Goal: Task Accomplishment & Management: Use online tool/utility

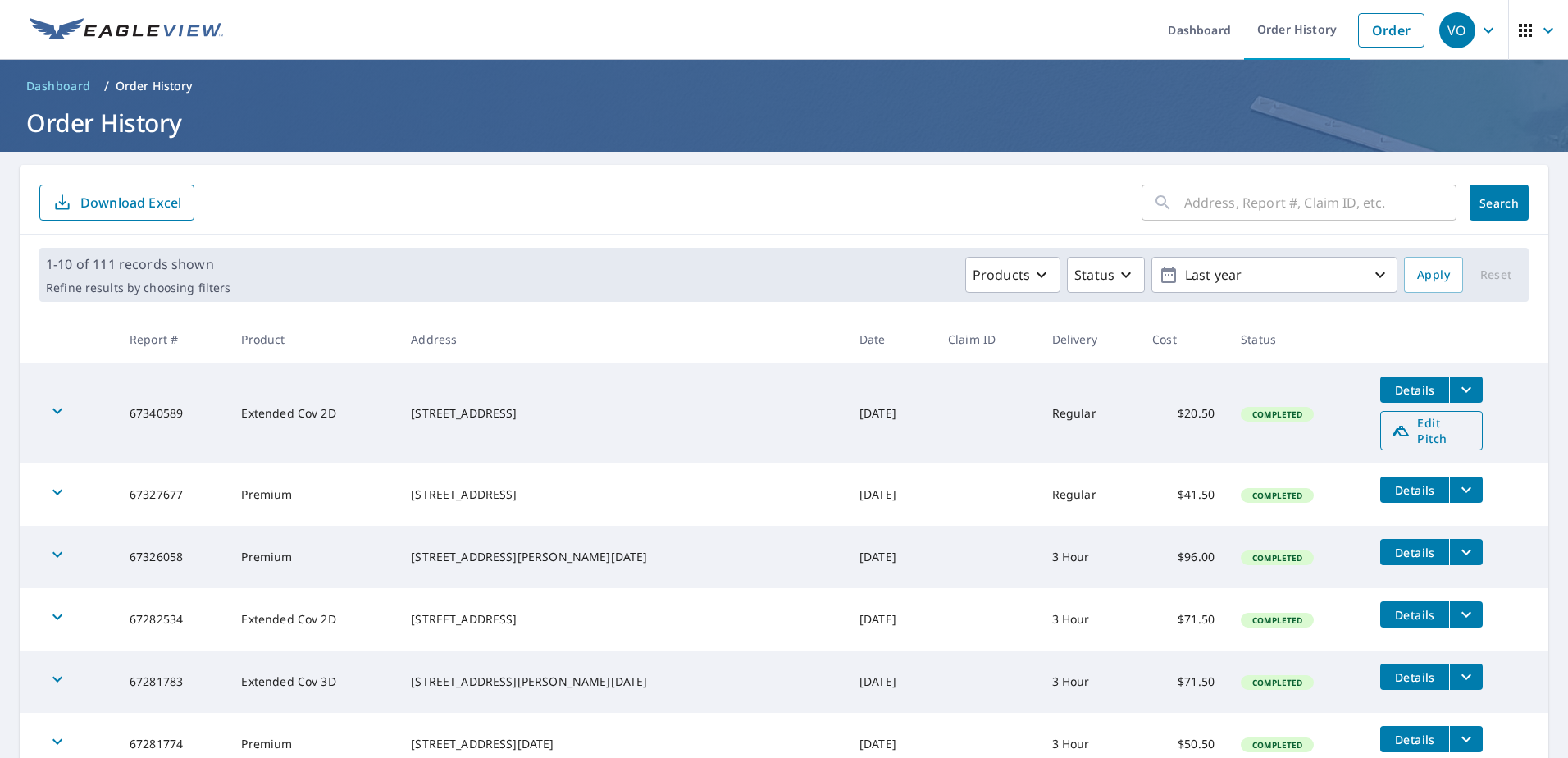
click at [1391, 430] on span "Edit Pitch" at bounding box center [1432, 431] width 81 height 31
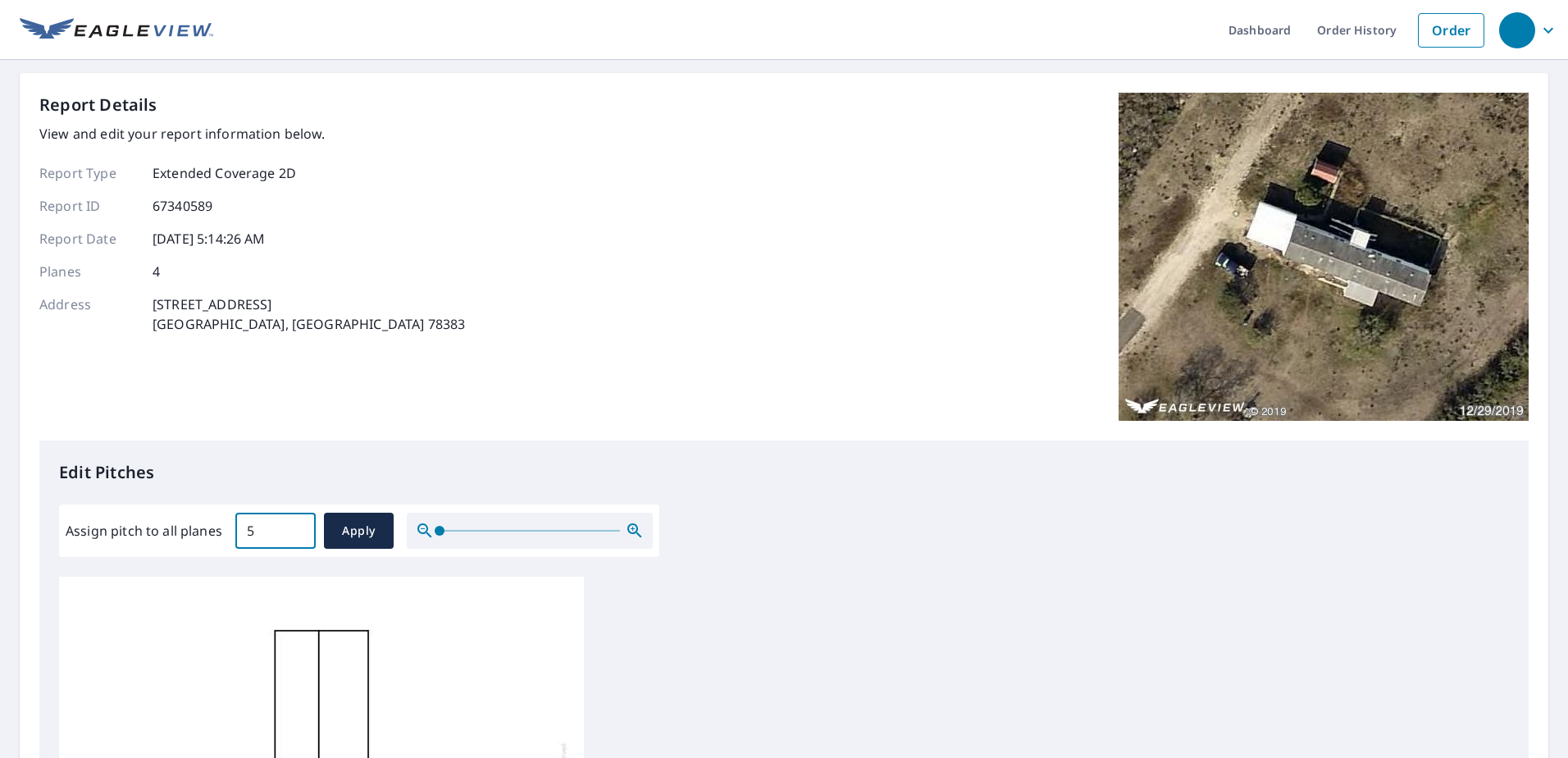
click at [303, 527] on input "5" at bounding box center [275, 530] width 81 height 46
click at [301, 534] on input "4.9" at bounding box center [275, 530] width 81 height 46
click at [301, 534] on input "4.8" at bounding box center [275, 530] width 81 height 46
click at [301, 534] on input "4.7" at bounding box center [275, 530] width 81 height 46
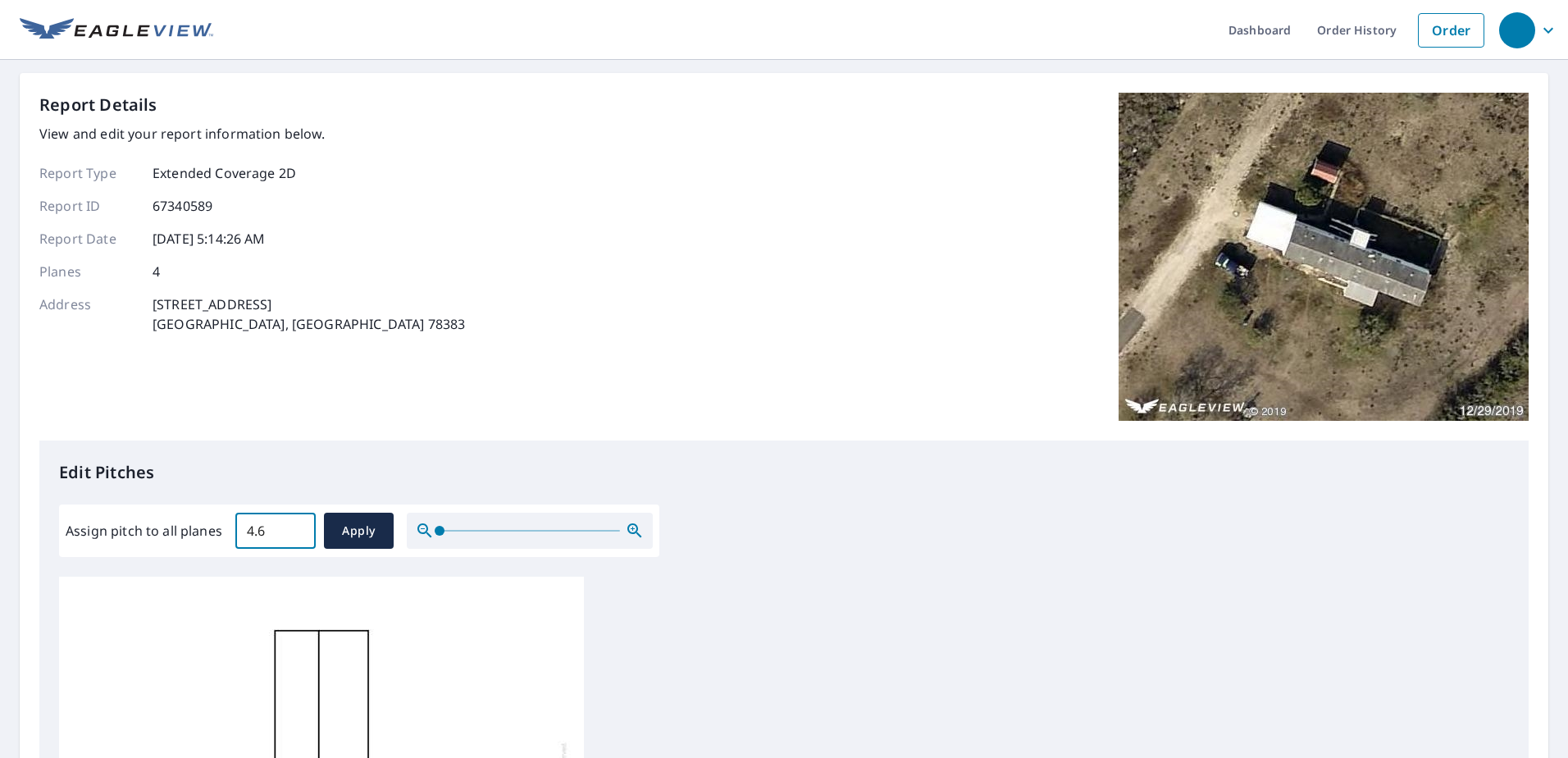
click at [301, 534] on input "4.6" at bounding box center [275, 530] width 81 height 46
click at [301, 534] on input "4.5" at bounding box center [275, 530] width 81 height 46
click at [301, 534] on input "4.4" at bounding box center [275, 530] width 81 height 46
click at [301, 534] on input "4.3" at bounding box center [275, 530] width 81 height 46
click at [301, 534] on input "4.2" at bounding box center [275, 530] width 81 height 46
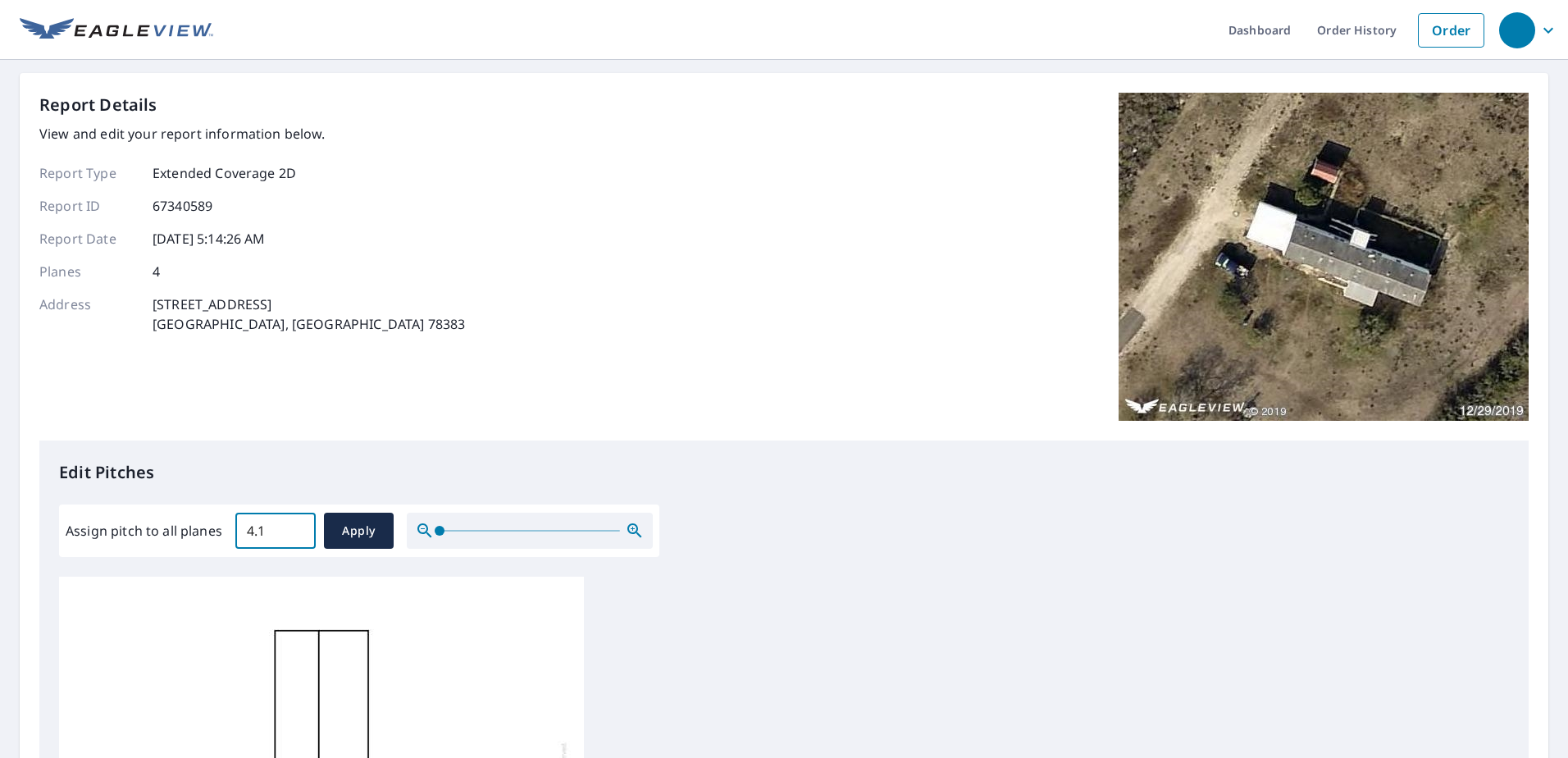
click at [301, 534] on input "4.1" at bounding box center [275, 530] width 81 height 46
type input "4"
click at [301, 534] on input "4" at bounding box center [275, 530] width 81 height 46
click at [356, 528] on span "Apply" at bounding box center [359, 531] width 43 height 21
type input "4"
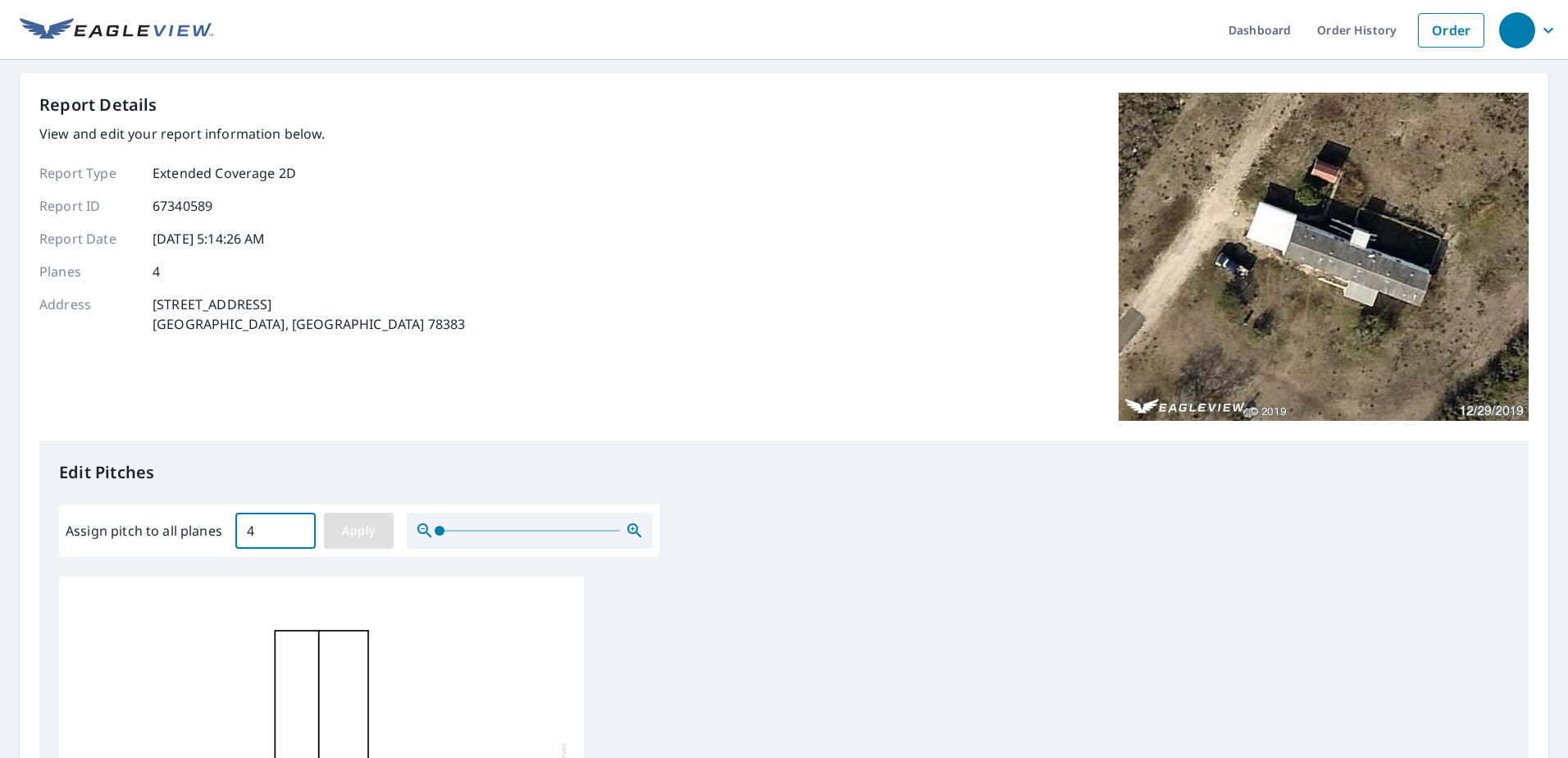
type input "4"
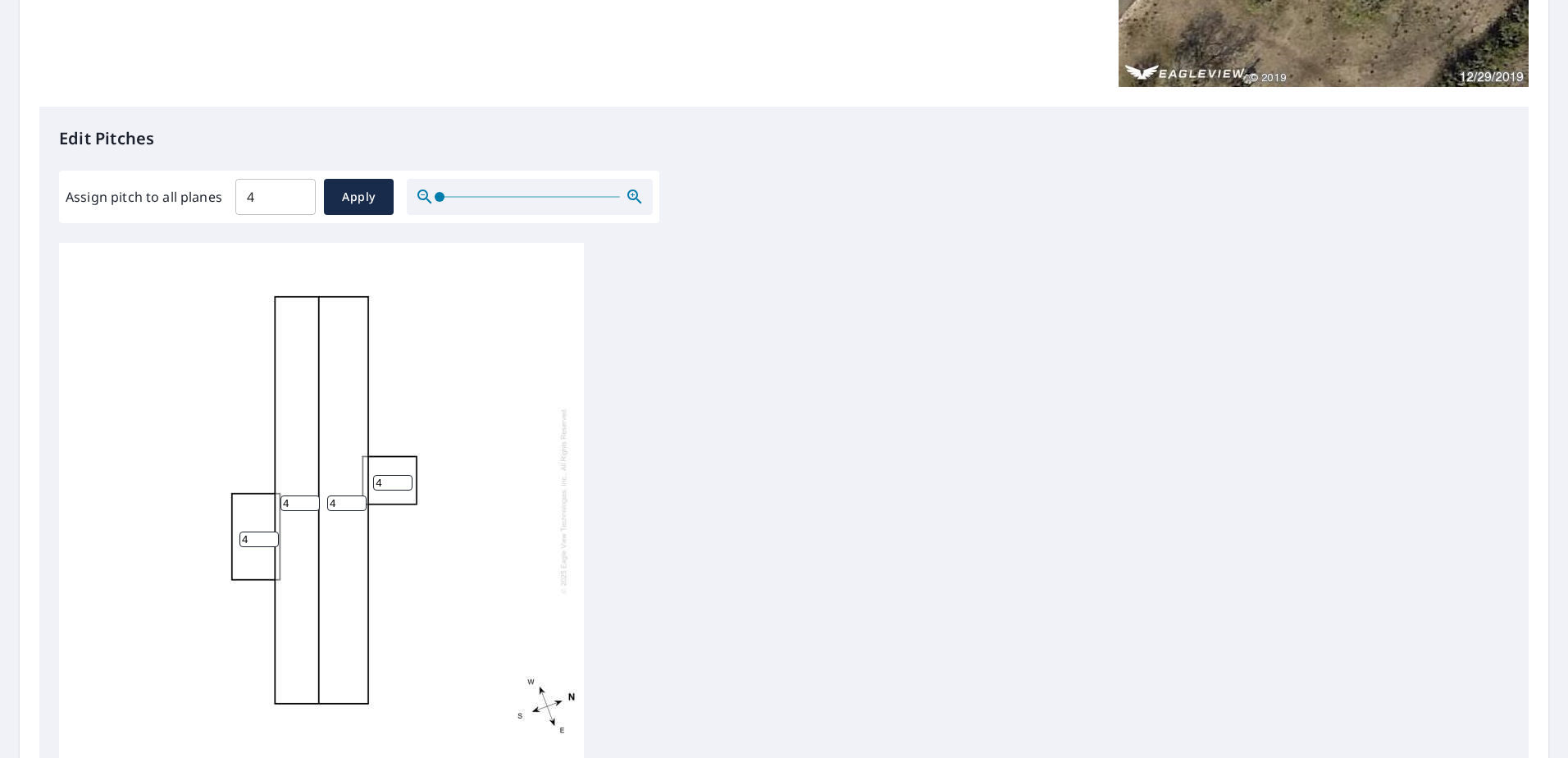
scroll to position [541, 0]
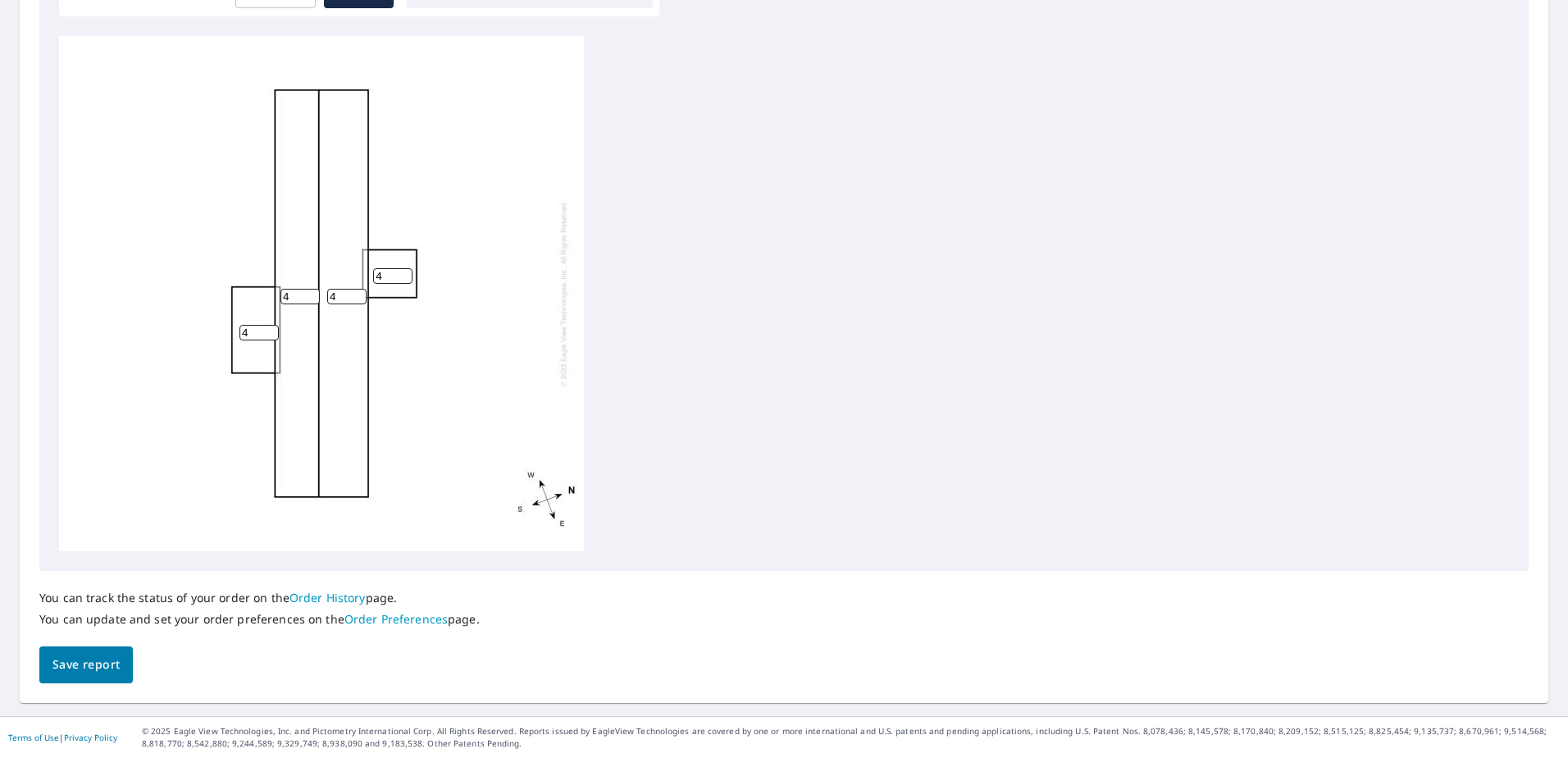
click at [112, 667] on span "Save report" at bounding box center [87, 665] width 68 height 21
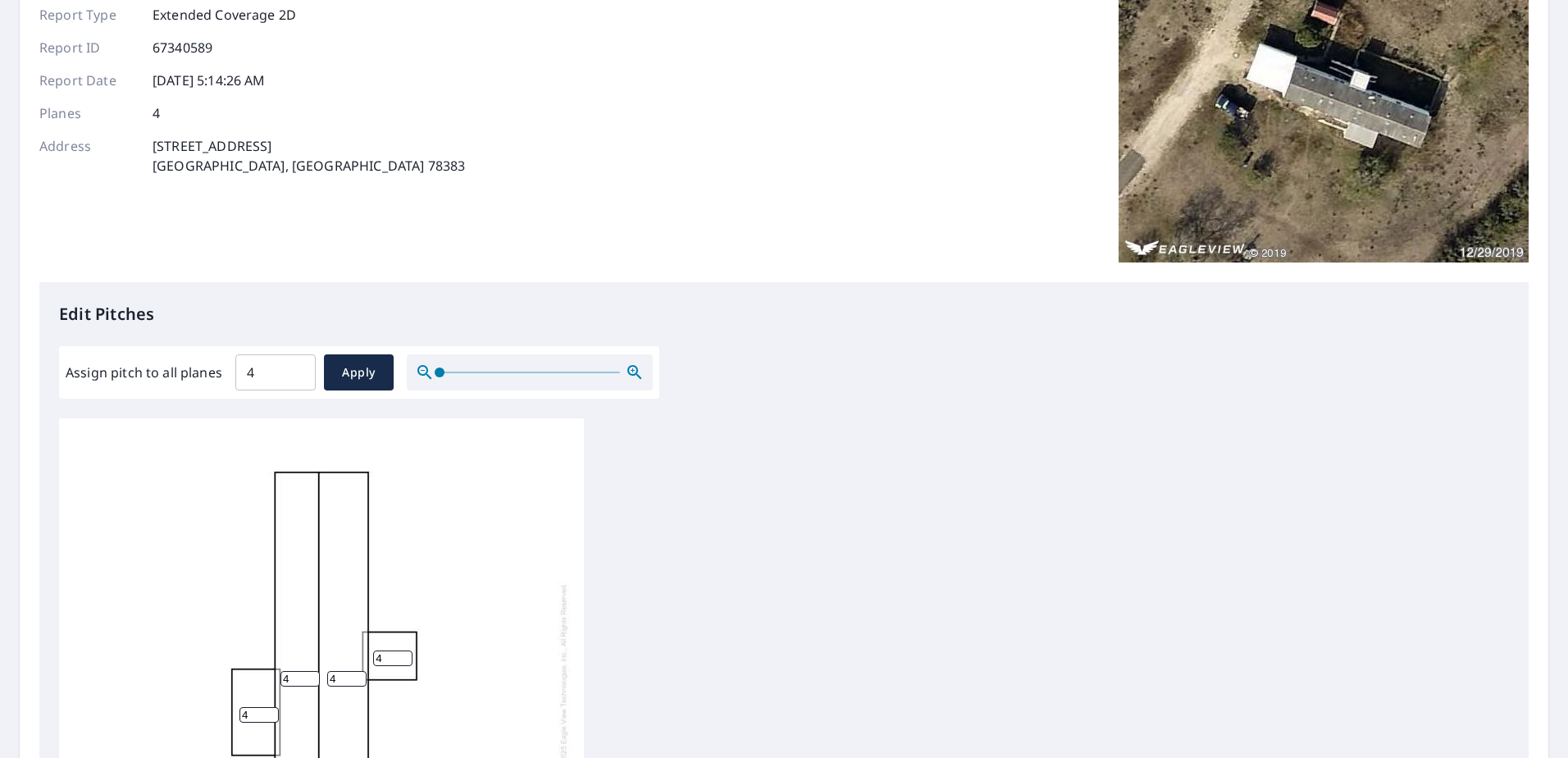
scroll to position [0, 0]
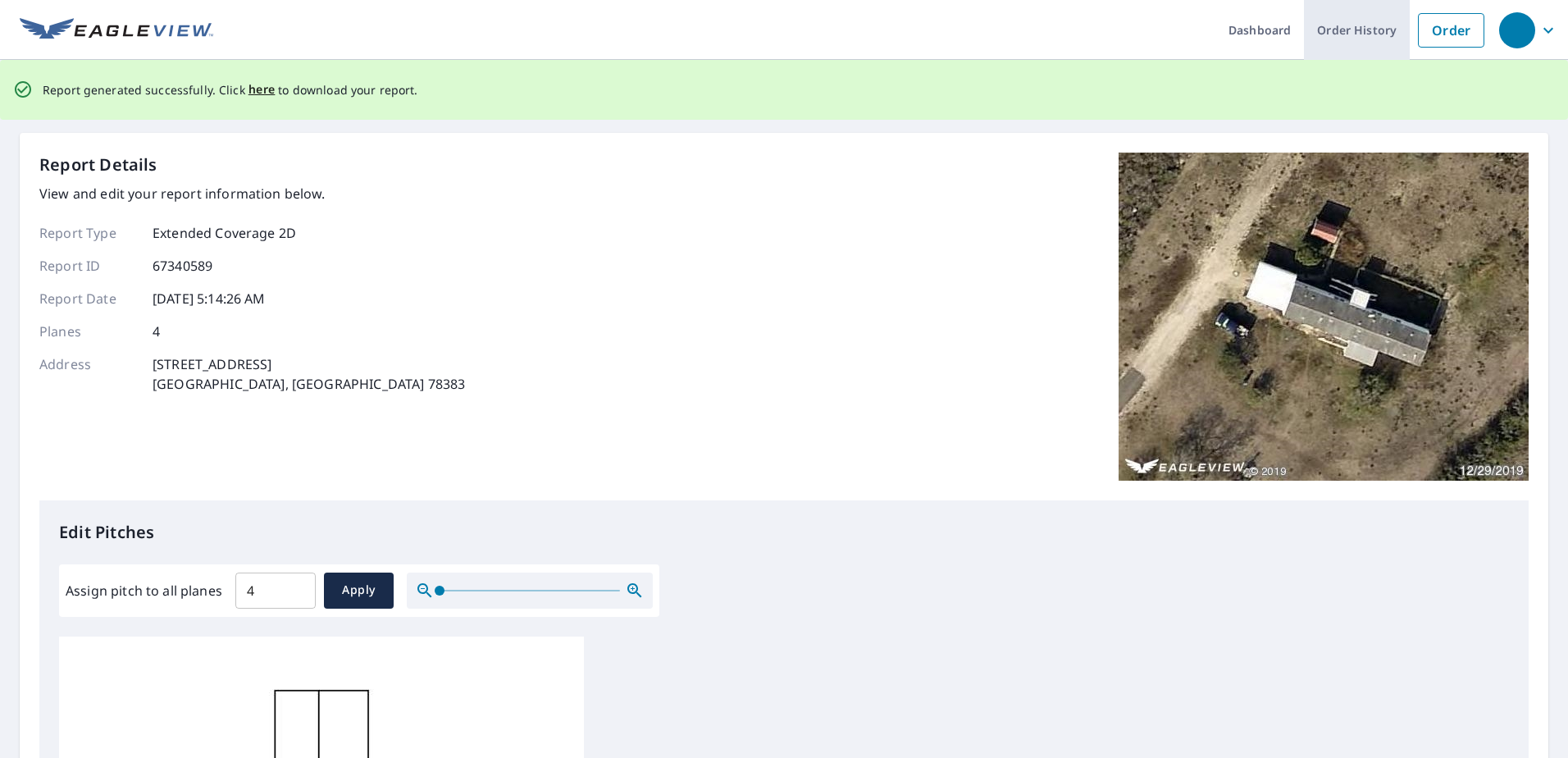
click at [1364, 33] on link "Order History" at bounding box center [1357, 29] width 106 height 60
